Goal: Transaction & Acquisition: Purchase product/service

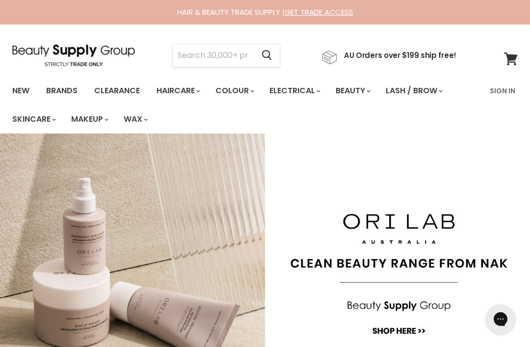
click at [194, 55] on input "Search" at bounding box center [213, 55] width 81 height 23
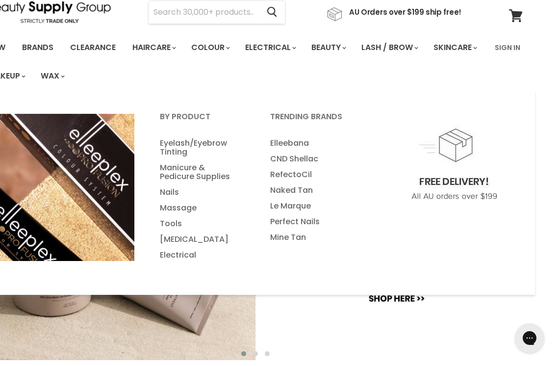
scroll to position [43, 24]
click at [167, 194] on link "Nails" at bounding box center [202, 192] width 108 height 16
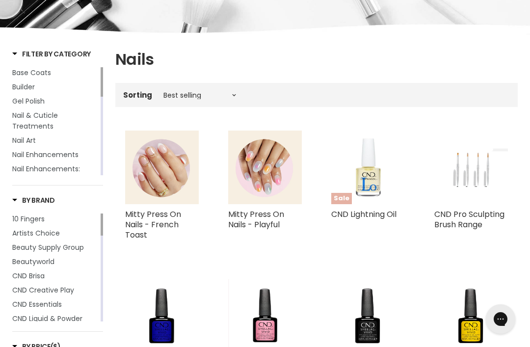
scroll to position [150, 0]
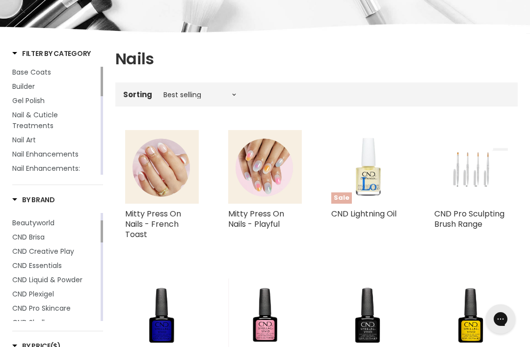
click at [165, 194] on img "Main content" at bounding box center [162, 167] width 74 height 74
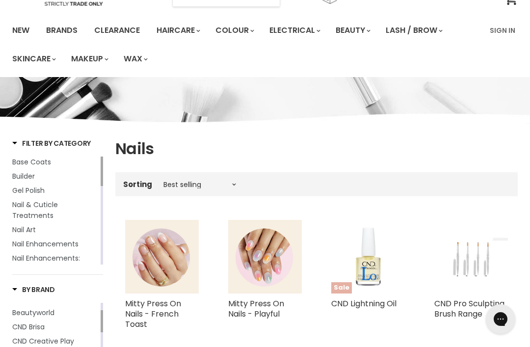
click at [251, 281] on img "Main content" at bounding box center [265, 257] width 74 height 74
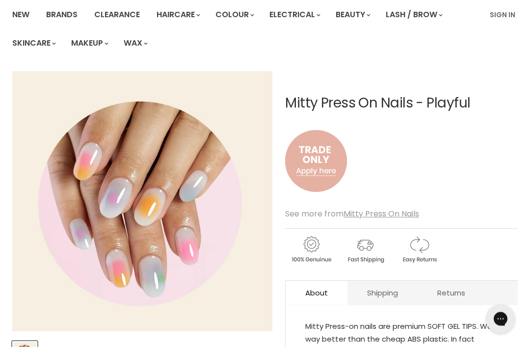
scroll to position [79, 0]
